Goal: Book appointment/travel/reservation

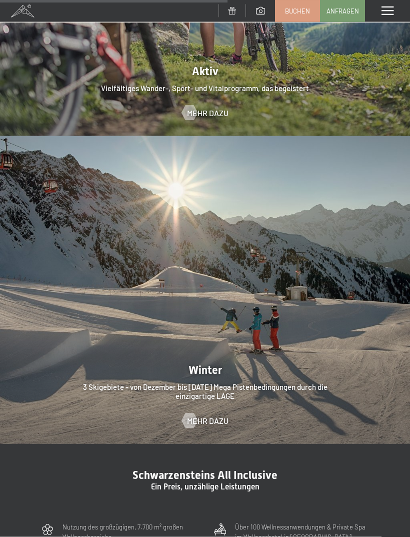
scroll to position [2057, 0]
click at [293, 5] on link "Buchen" at bounding box center [298, 11] width 44 height 21
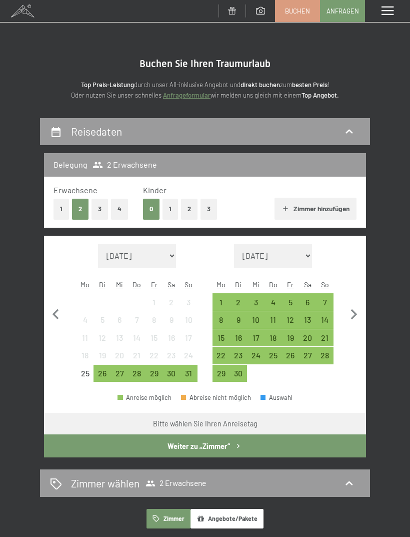
click at [173, 207] on button "1" at bounding box center [171, 209] width 16 height 21
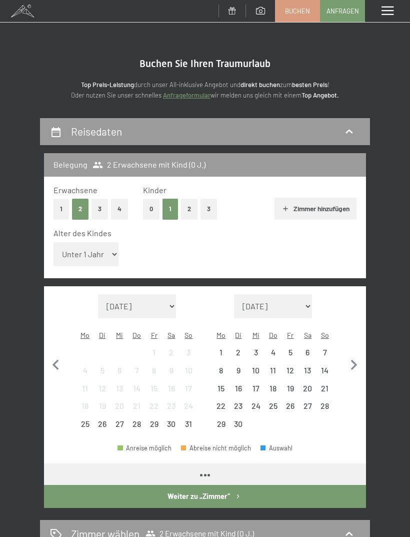
click at [100, 249] on select "Unter 1 Jahr 1 Jahr 2 Jahre 3 Jahre 4 Jahre 5 Jahre 6 Jahre 7 Jahre 8 Jahre 9 J…" at bounding box center [86, 254] width 65 height 24
click at [96, 250] on select "Unter 1 Jahr 1 Jahr 2 Jahre 3 Jahre 4 Jahre 5 Jahre 6 Jahre 7 Jahre 8 Jahre 9 J…" at bounding box center [86, 254] width 65 height 24
select select "17"
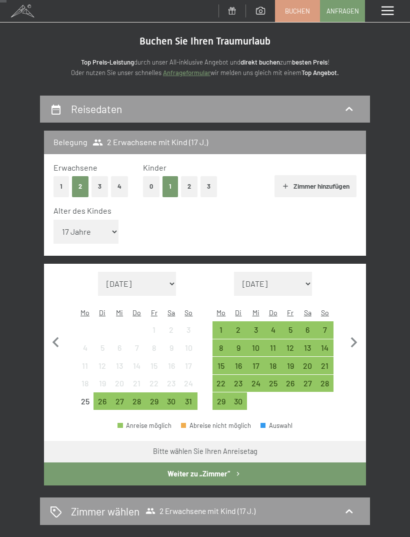
scroll to position [24, 0]
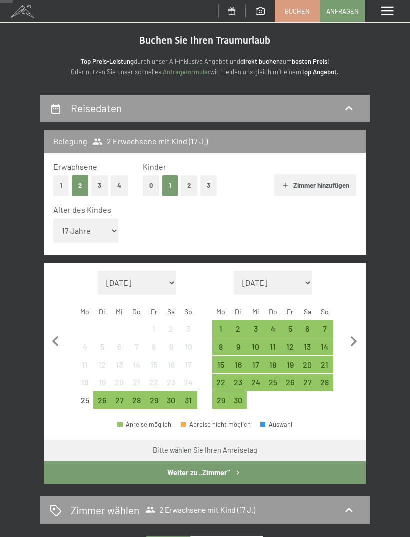
click at [356, 331] on icon "button" at bounding box center [354, 341] width 21 height 21
select select "2025-09-01"
select select "2025-10-01"
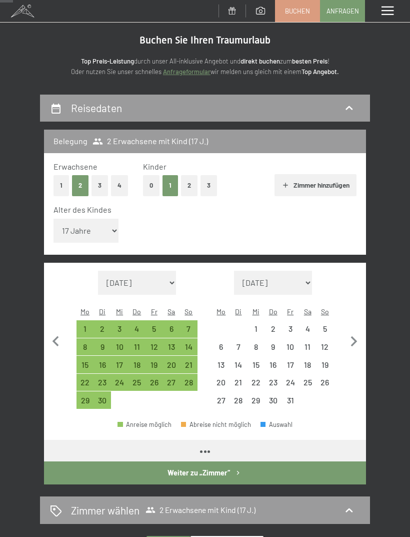
click at [353, 331] on icon "button" at bounding box center [354, 341] width 21 height 21
select select "2025-10-01"
select select "2025-11-01"
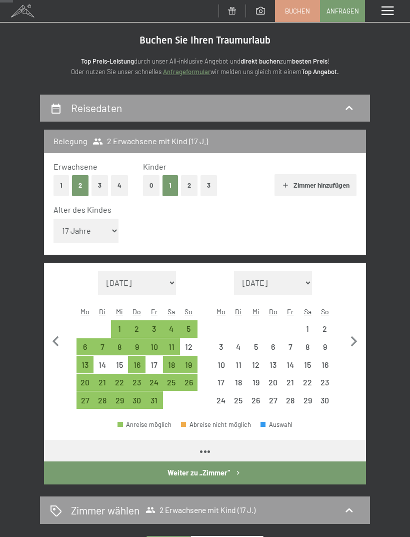
click at [355, 336] on icon "button" at bounding box center [354, 341] width 7 height 11
select select "2025-11-01"
select select "2025-12-01"
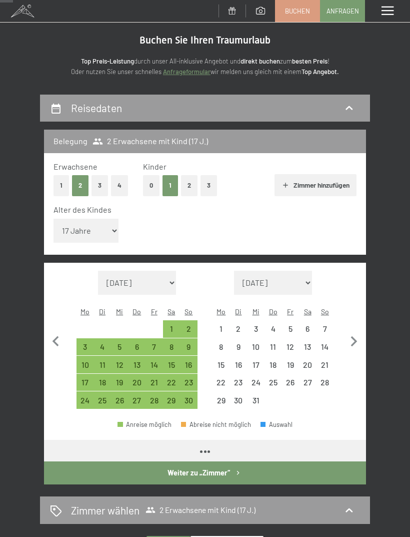
click at [355, 336] on icon "button" at bounding box center [354, 341] width 7 height 11
select select "2025-12-01"
select select "2026-01-01"
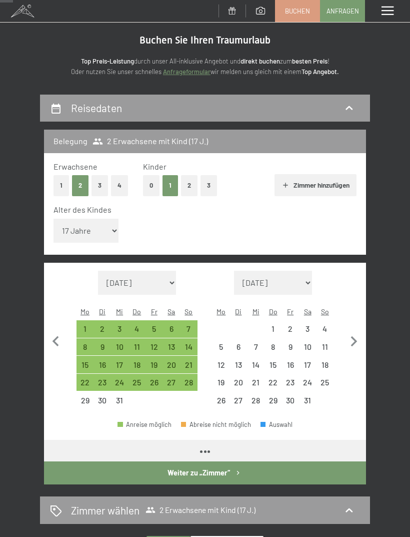
click at [358, 331] on icon "button" at bounding box center [354, 341] width 21 height 21
select select "2026-01-01"
select select "2026-02-01"
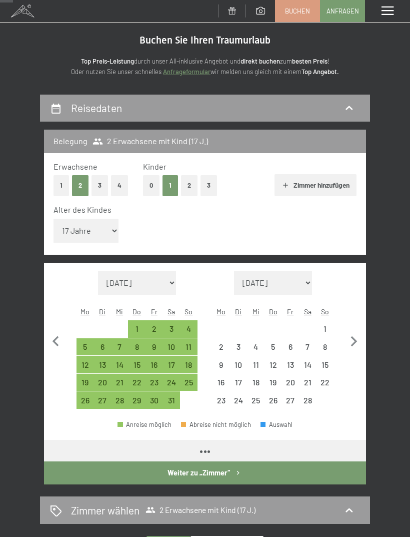
select select "2026-01-01"
select select "2026-02-01"
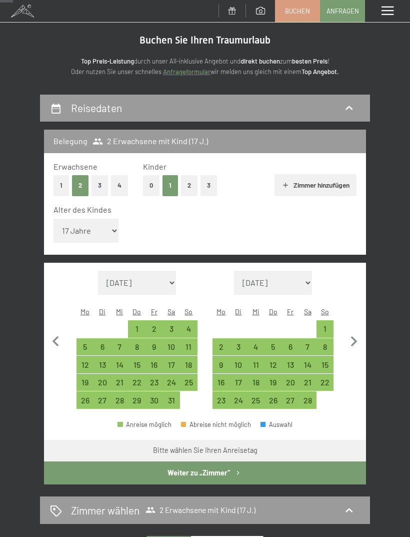
click at [354, 331] on icon "button" at bounding box center [354, 341] width 21 height 21
select select "2026-02-01"
select select "2026-03-01"
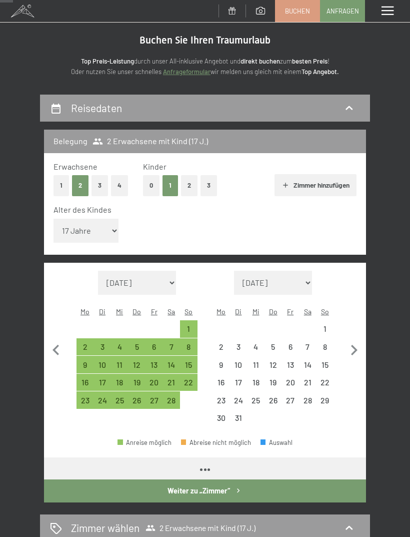
click at [356, 340] on icon "button" at bounding box center [354, 350] width 21 height 21
select select "2026-03-01"
select select "2026-04-01"
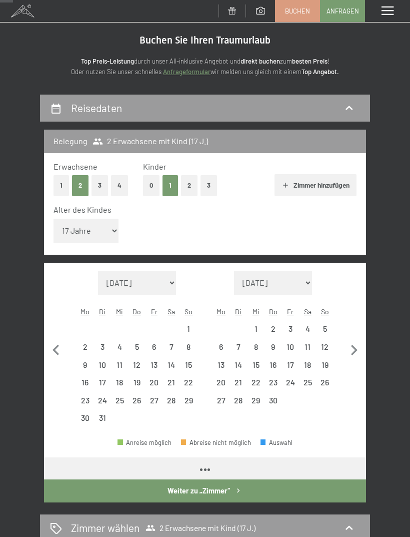
click at [359, 340] on icon "button" at bounding box center [354, 350] width 21 height 21
select select "2026-04-01"
select select "2026-05-01"
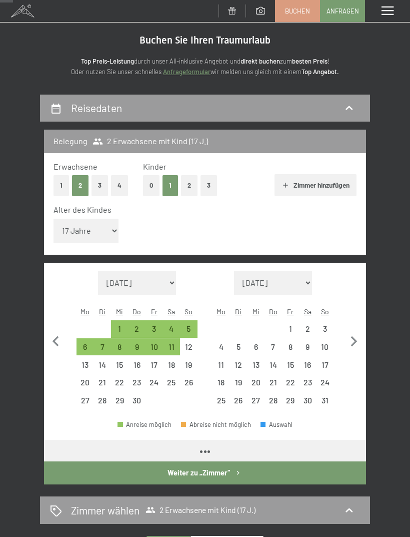
click at [358, 331] on icon "button" at bounding box center [354, 341] width 21 height 21
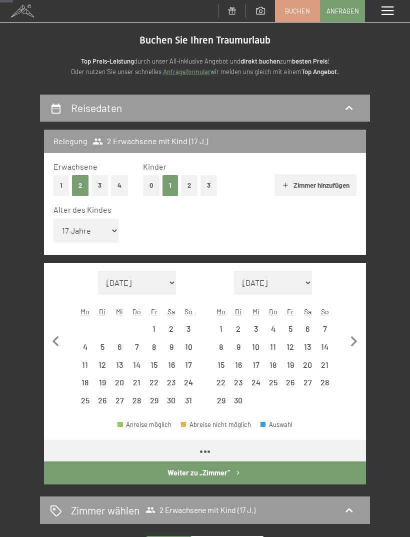
select select "2026-05-01"
select select "2026-06-01"
click at [358, 331] on icon "button" at bounding box center [354, 341] width 21 height 21
select select "2026-06-01"
select select "2026-07-01"
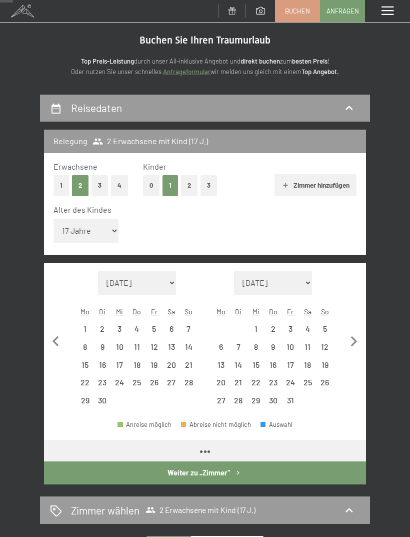
click at [356, 336] on icon "button" at bounding box center [354, 341] width 7 height 11
select select "2026-07-01"
select select "2026-08-01"
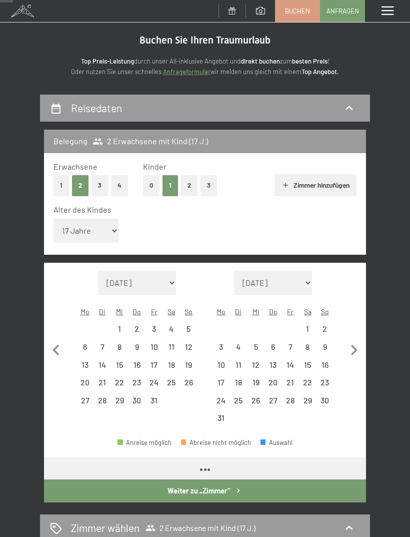
select select "2026-07-01"
select select "2026-08-01"
select select "2026-07-01"
select select "2026-08-01"
click at [122, 396] on div "29" at bounding box center [120, 404] width 16 height 16
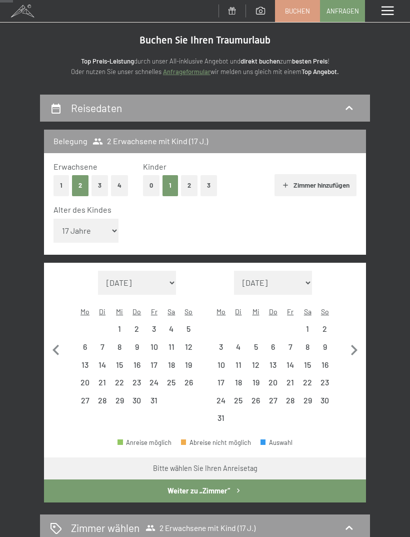
select select "2026-07-01"
select select "2026-08-01"
click at [327, 325] on div "2" at bounding box center [326, 333] width 16 height 16
select select "2026-07-01"
select select "2026-08-01"
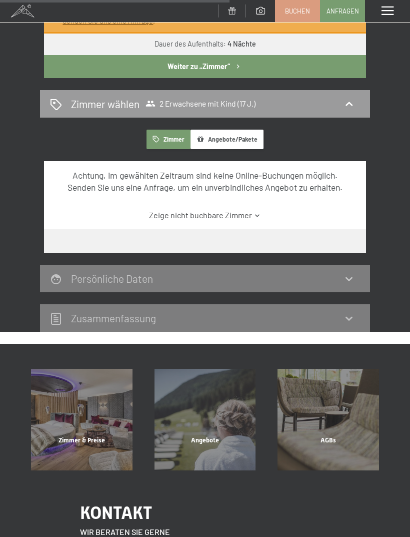
scroll to position [489, 0]
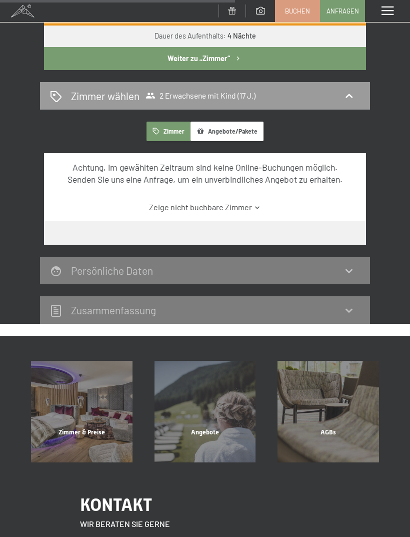
click at [244, 202] on link "Zeige nicht buchbare Zimmer" at bounding box center [205, 207] width 303 height 11
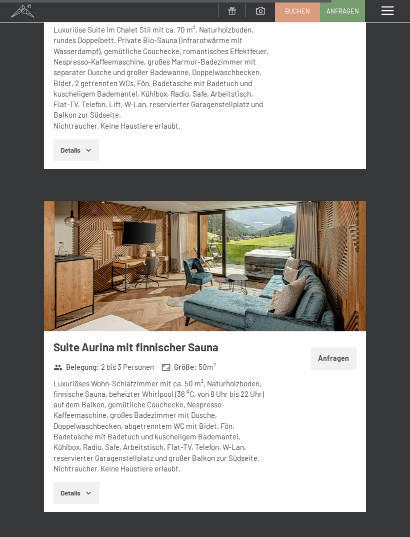
scroll to position [4263, 0]
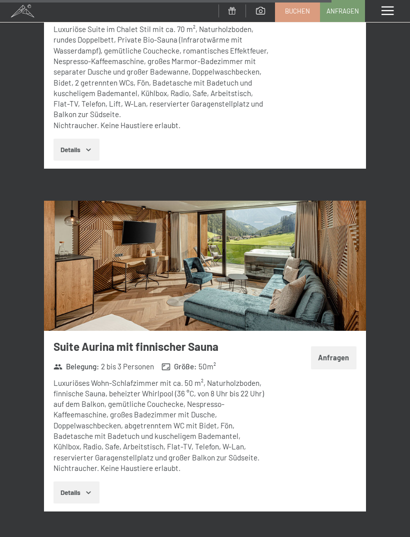
click at [80, 481] on button "Details" at bounding box center [77, 492] width 46 height 22
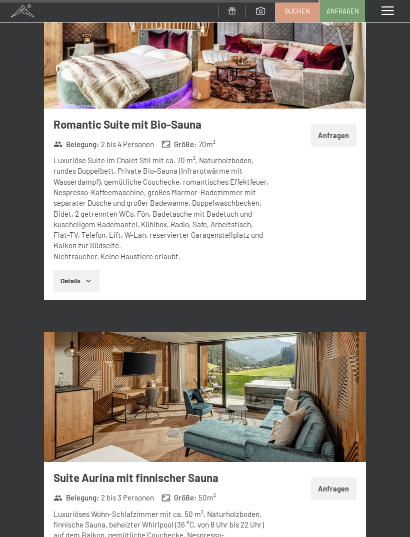
scroll to position [4132, 0]
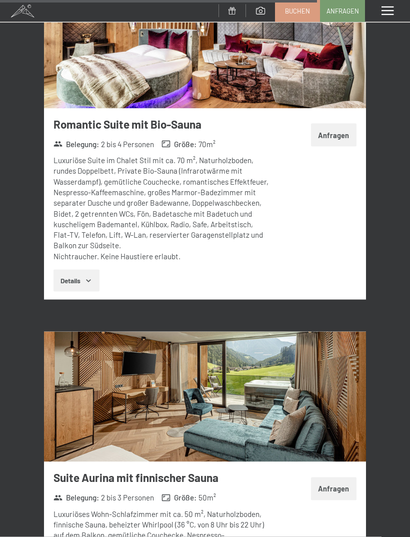
click at [338, 332] on img at bounding box center [205, 397] width 322 height 131
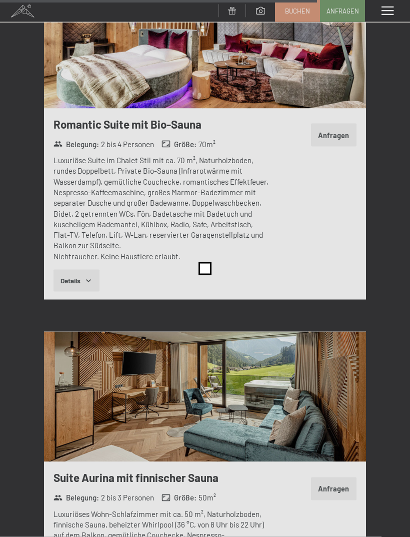
scroll to position [4133, 0]
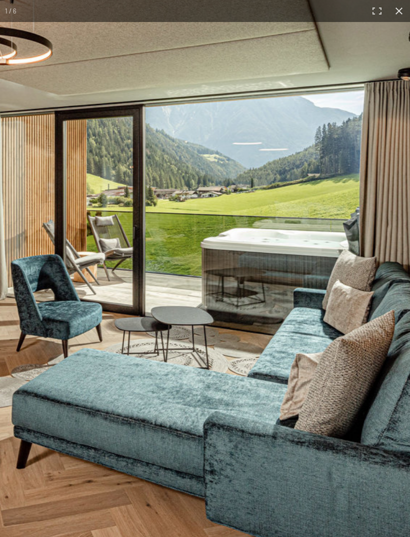
click at [284, 288] on img at bounding box center [78, 280] width 1007 height 672
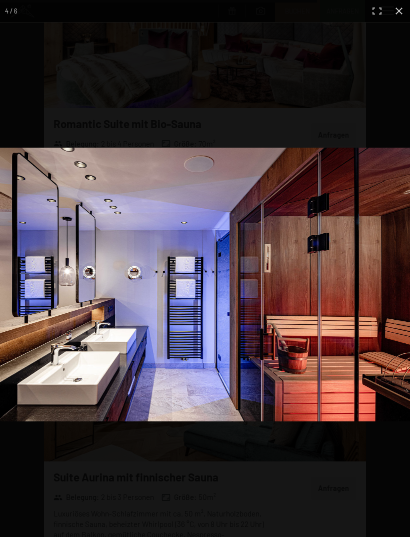
click at [327, 376] on img at bounding box center [205, 285] width 410 height 274
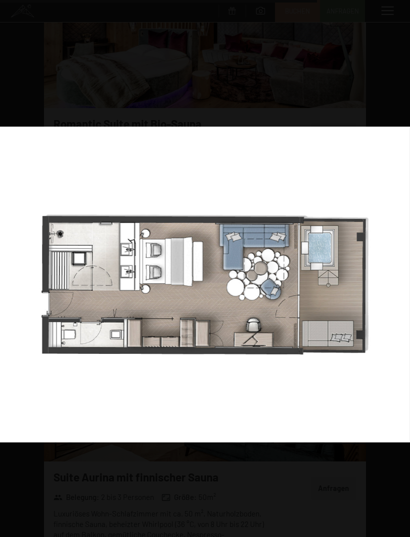
click at [301, 373] on img at bounding box center [205, 285] width 410 height 316
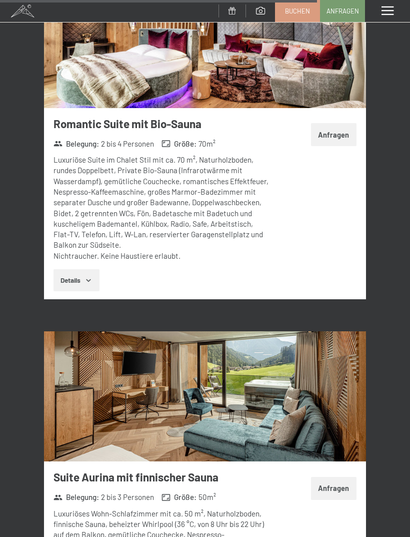
click at [399, 4] on div "Menü" at bounding box center [387, 11] width 45 height 22
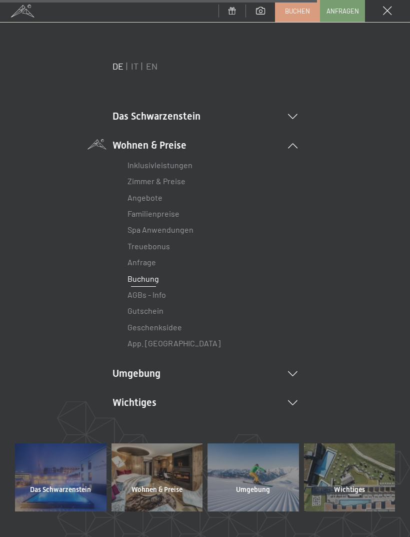
click at [386, 13] on span at bounding box center [387, 11] width 9 height 9
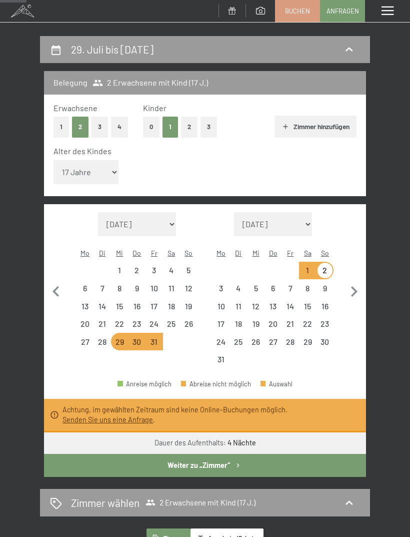
scroll to position [0, 0]
